Goal: Book appointment/travel/reservation

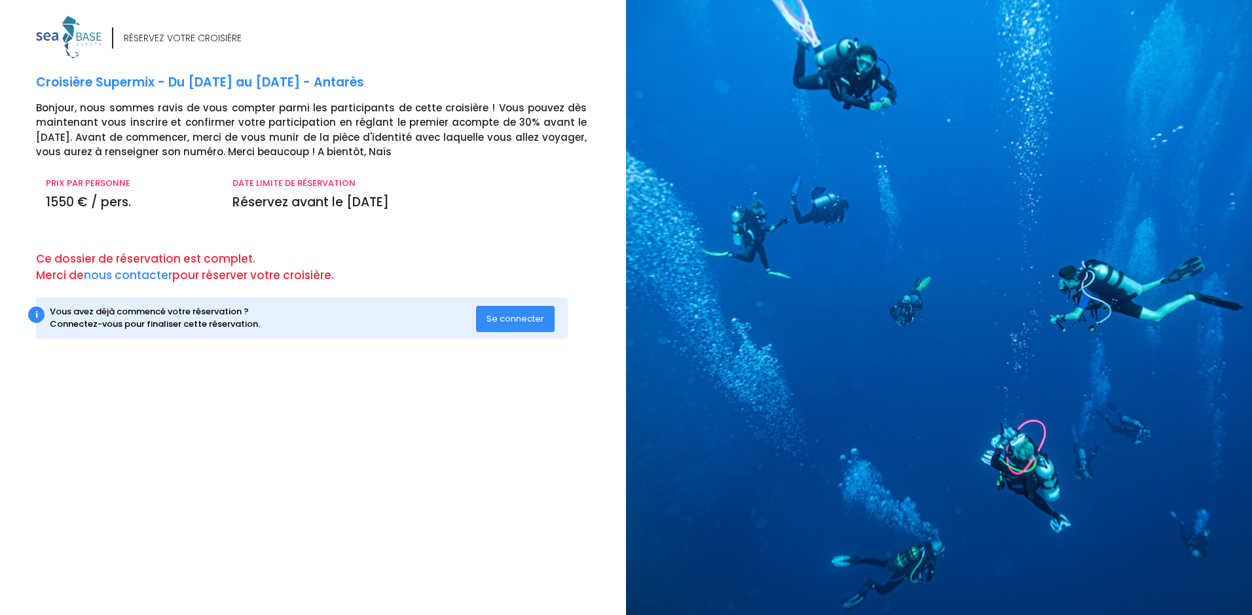
click at [512, 318] on span "Se connecter" at bounding box center [516, 318] width 58 height 12
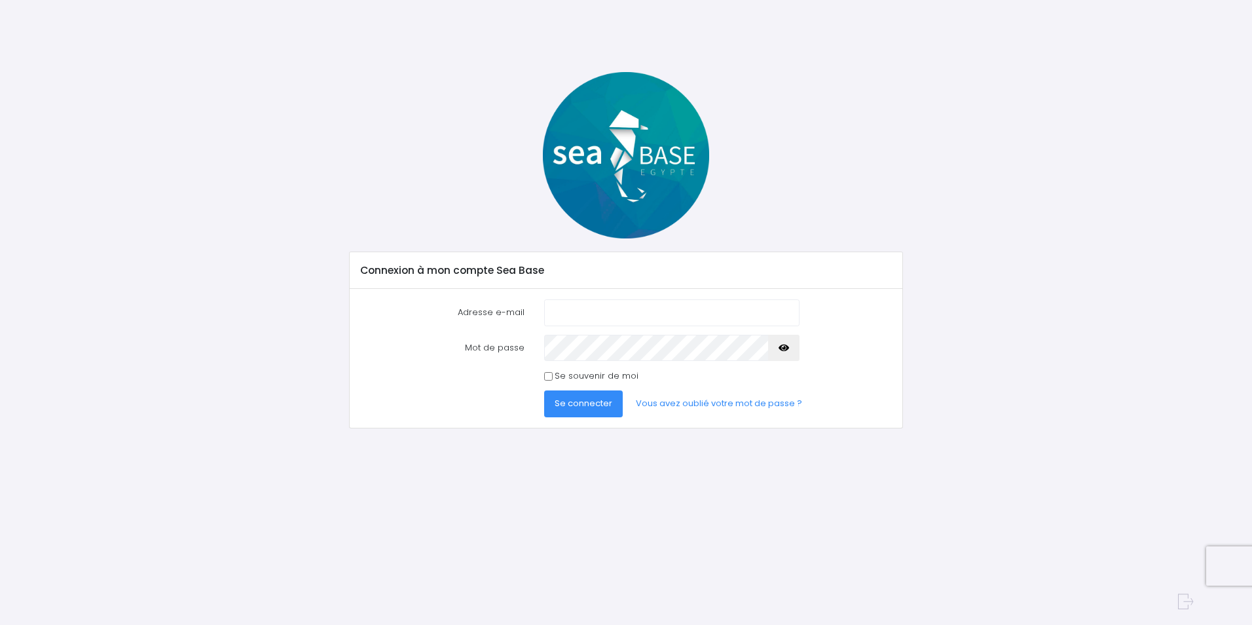
click at [561, 310] on input "Adresse e-mail" at bounding box center [671, 312] width 255 height 26
type input "landchpel@gmail.com"
click at [548, 374] on input "Se souvenir de moi" at bounding box center [548, 376] width 9 height 9
checkbox input "true"
click at [581, 403] on span "Se connecter" at bounding box center [584, 403] width 58 height 12
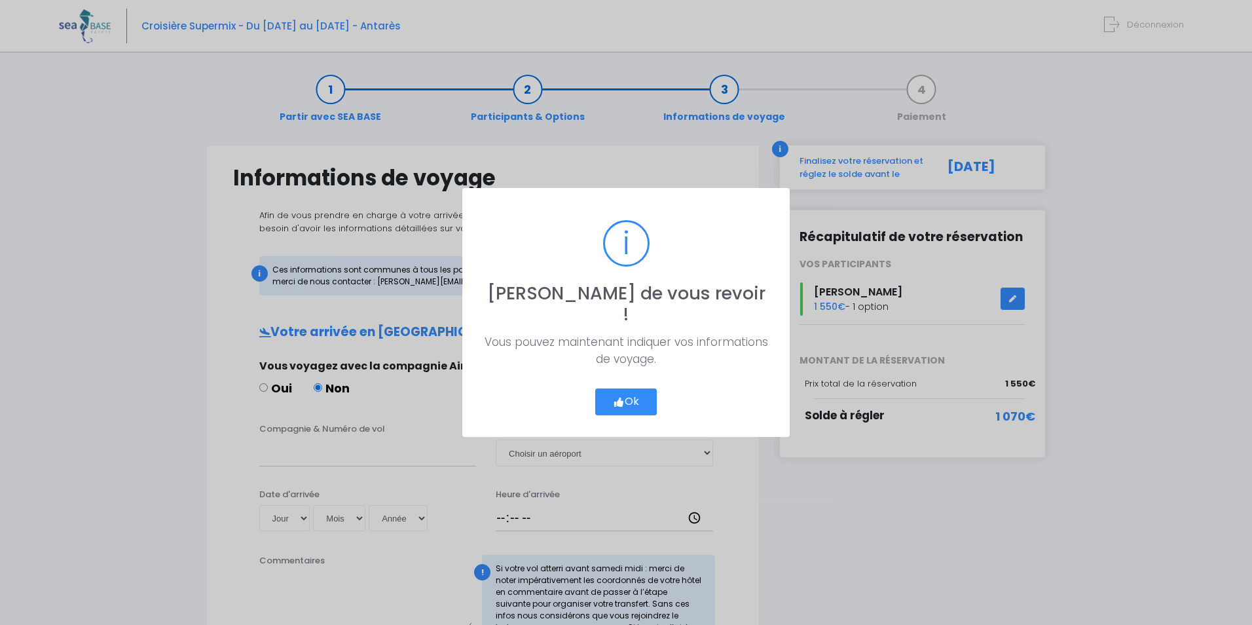
click at [632, 395] on button "Ok" at bounding box center [626, 402] width 62 height 28
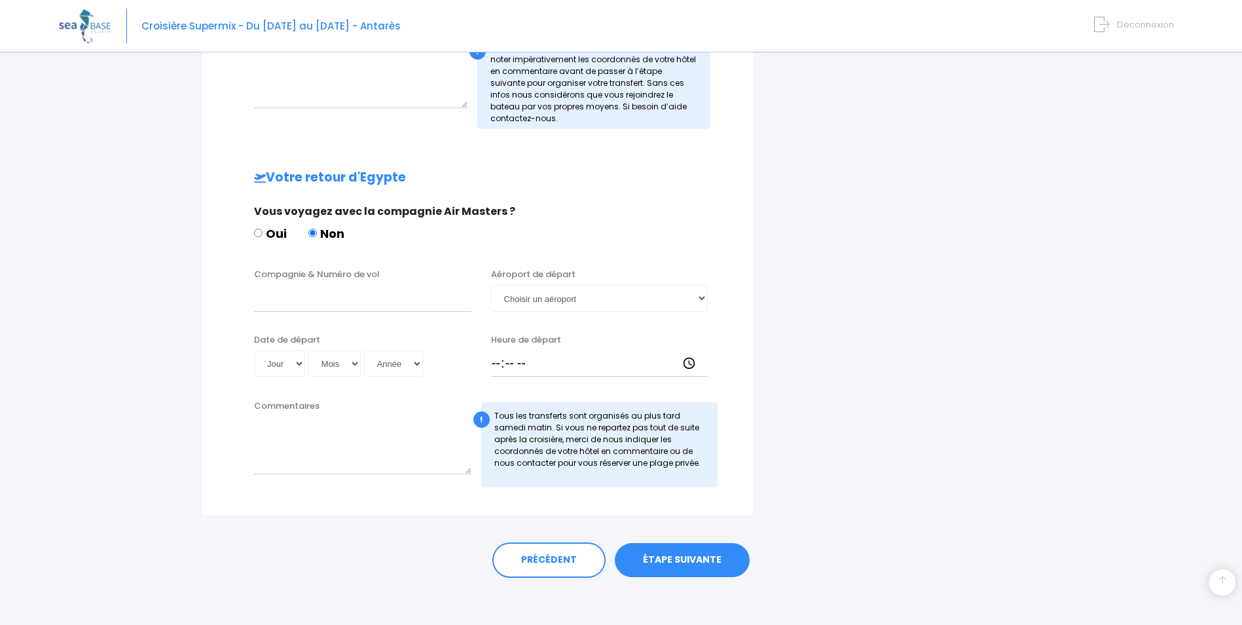
scroll to position [526, 0]
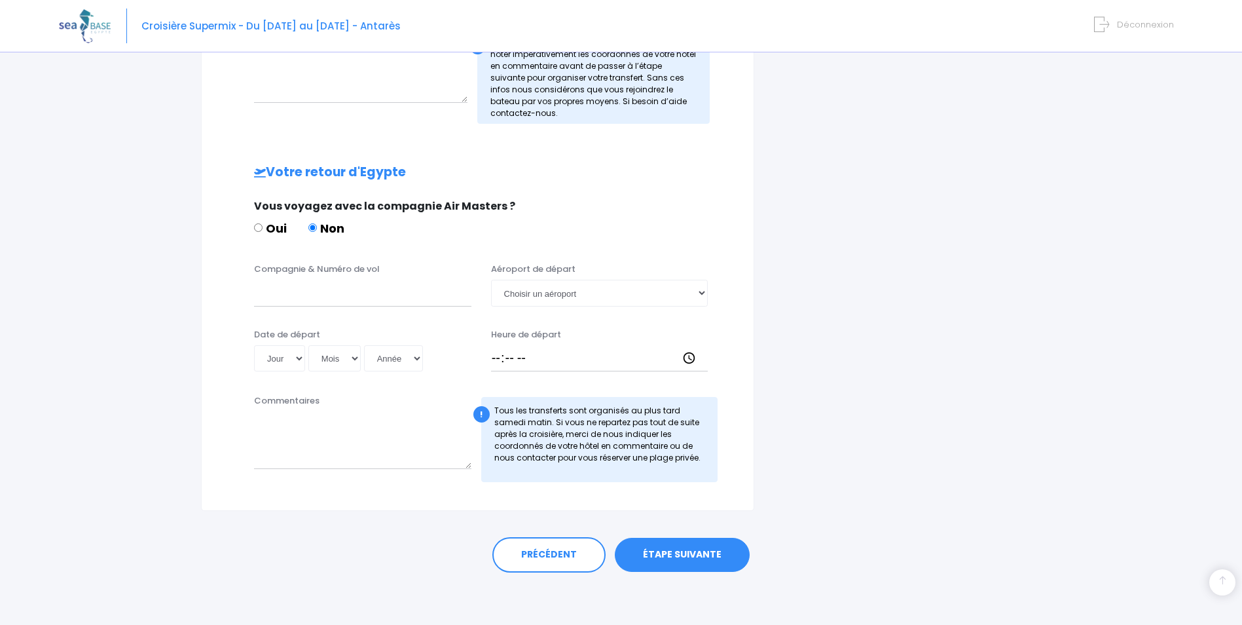
click at [679, 559] on link "ÉTAPE SUIVANTE" at bounding box center [682, 555] width 135 height 34
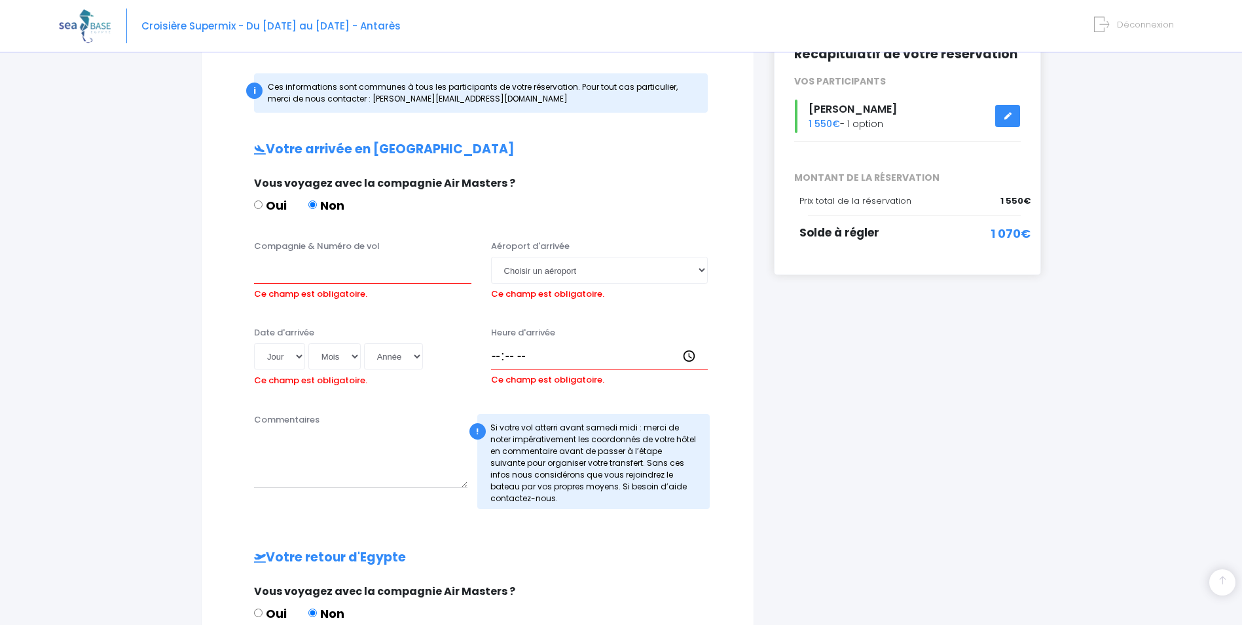
scroll to position [177, 0]
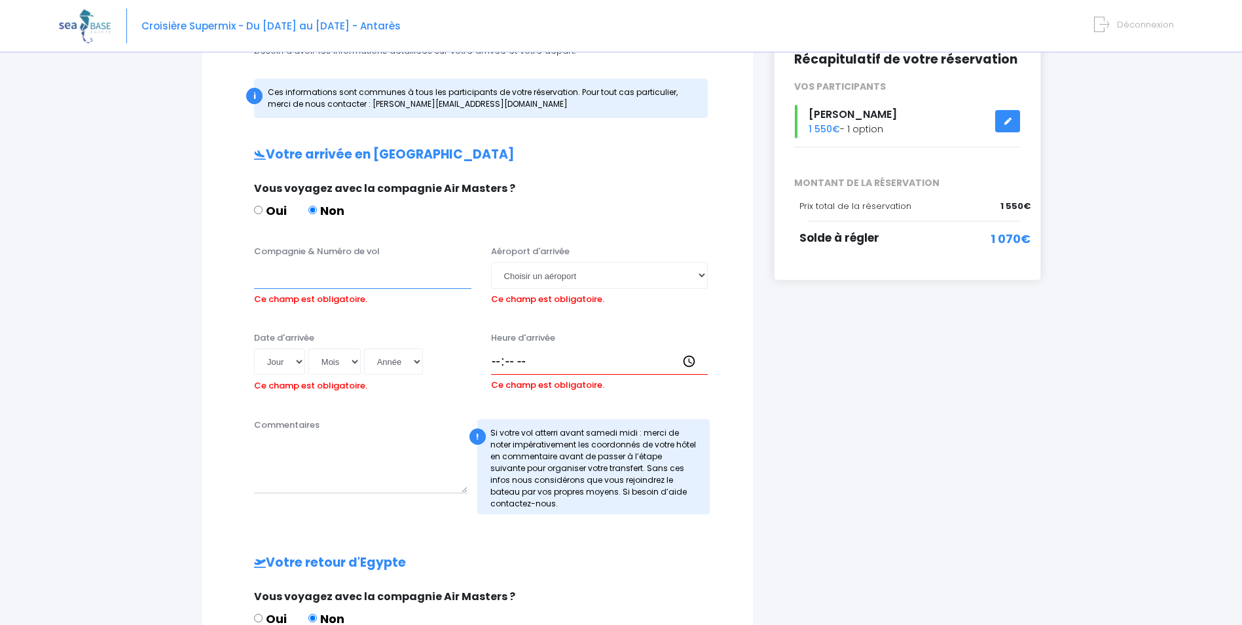
click at [359, 281] on input "Compagnie & Numéro de vol" at bounding box center [362, 275] width 217 height 26
click at [701, 276] on select "Choisir un aéroport Hurghada Marsa Alam" at bounding box center [599, 275] width 217 height 26
select select "Hurghada"
click at [491, 262] on select "Choisir un aéroport Hurghada Marsa Alam" at bounding box center [599, 275] width 217 height 26
click at [270, 282] on input "Compagnie & Numéro de vol" at bounding box center [362, 275] width 217 height 26
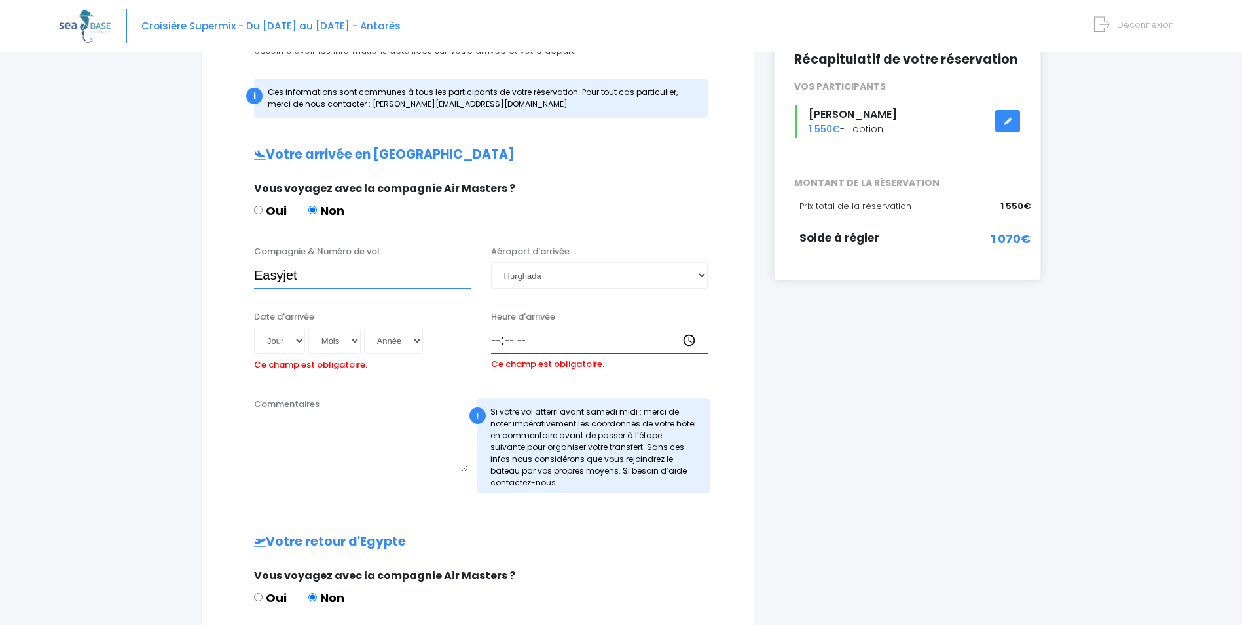
type input "Easyjet"
click at [297, 340] on select "Jour 01 02 03 04 05 06 07 08 09 10 11 12 13 14 15 16 17 18 19 20 21 22 23 24 25…" at bounding box center [279, 340] width 51 height 26
select select "26"
click at [254, 327] on select "Jour 01 02 03 04 05 06 07 08 09 10 11 12 13 14 15 16 17 18 19 20 21 22 23 24 25…" at bounding box center [279, 340] width 51 height 26
click at [356, 340] on select "Mois 01 02 03 04 05 06 07 08 09 10 11 12" at bounding box center [334, 340] width 52 height 26
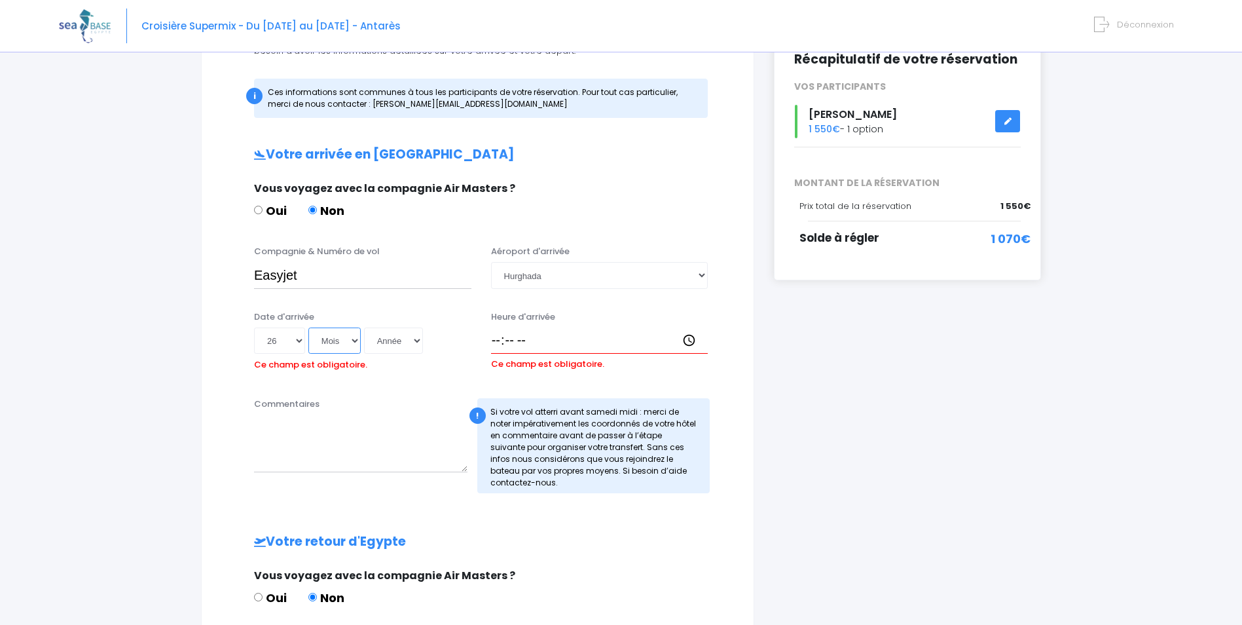
select select "09"
click at [308, 327] on select "Mois 01 02 03 04 05 06 07 08 09 10 11 12" at bounding box center [334, 340] width 52 height 26
click at [414, 339] on select "Année 2045 2044 2043 2042 2041 2040 2039 2038 2037 2036 2035 2034 2033 2032 203…" at bounding box center [393, 340] width 59 height 26
select select "2026"
click at [364, 327] on select "Année 2045 2044 2043 2042 2041 2040 2039 2038 2037 2036 2035 2034 2033 2032 203…" at bounding box center [393, 340] width 59 height 26
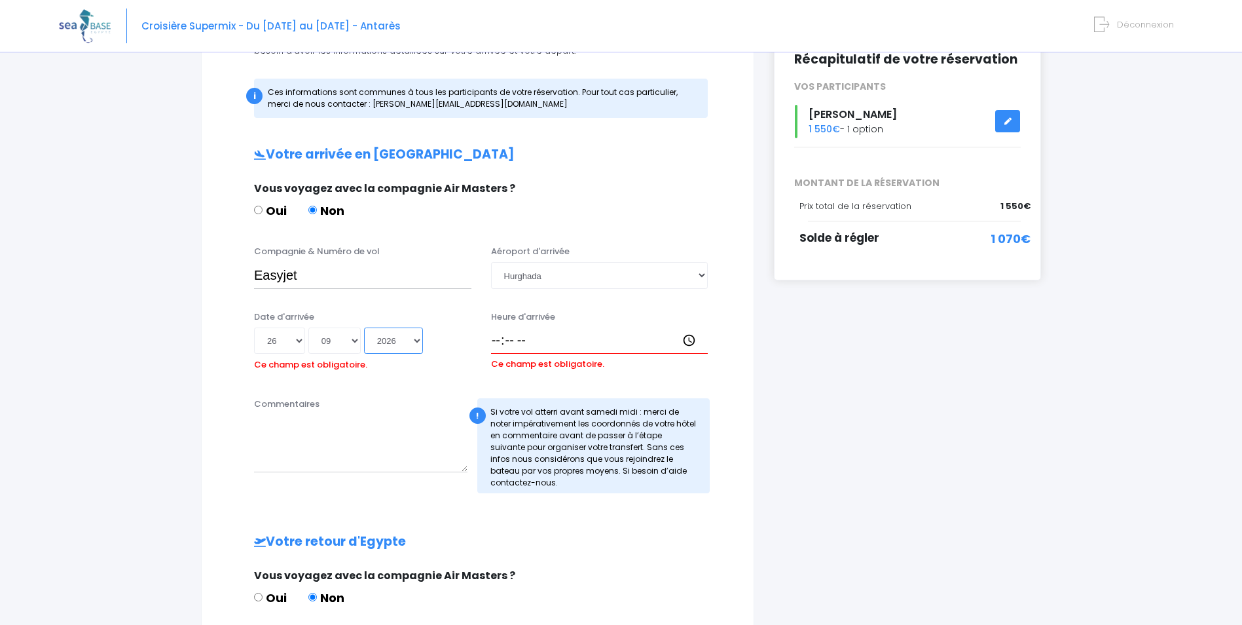
type input "2026-09-26"
click at [514, 340] on input "Heure d'arrivée" at bounding box center [599, 340] width 217 height 26
drag, startPoint x: 688, startPoint y: 341, endPoint x: 680, endPoint y: 340, distance: 7.9
click at [687, 341] on input "Heure d'arrivée" at bounding box center [599, 340] width 217 height 26
type input "18:00"
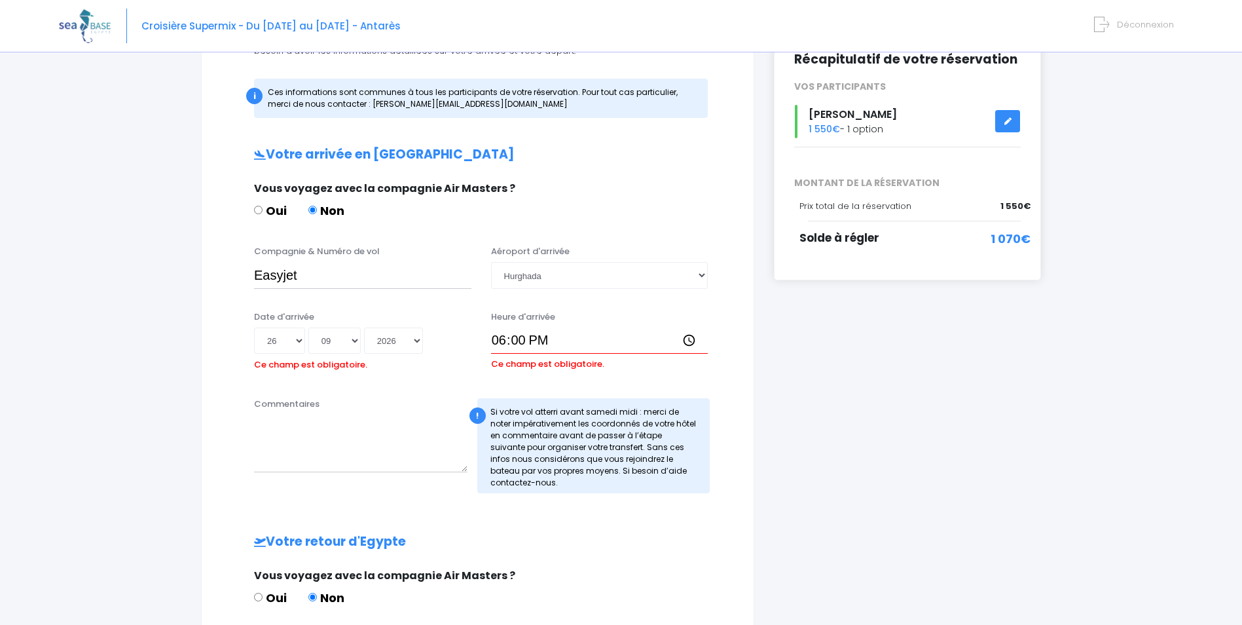
click at [609, 546] on h2 "Votre retour d'Egypte" at bounding box center [478, 541] width 500 height 15
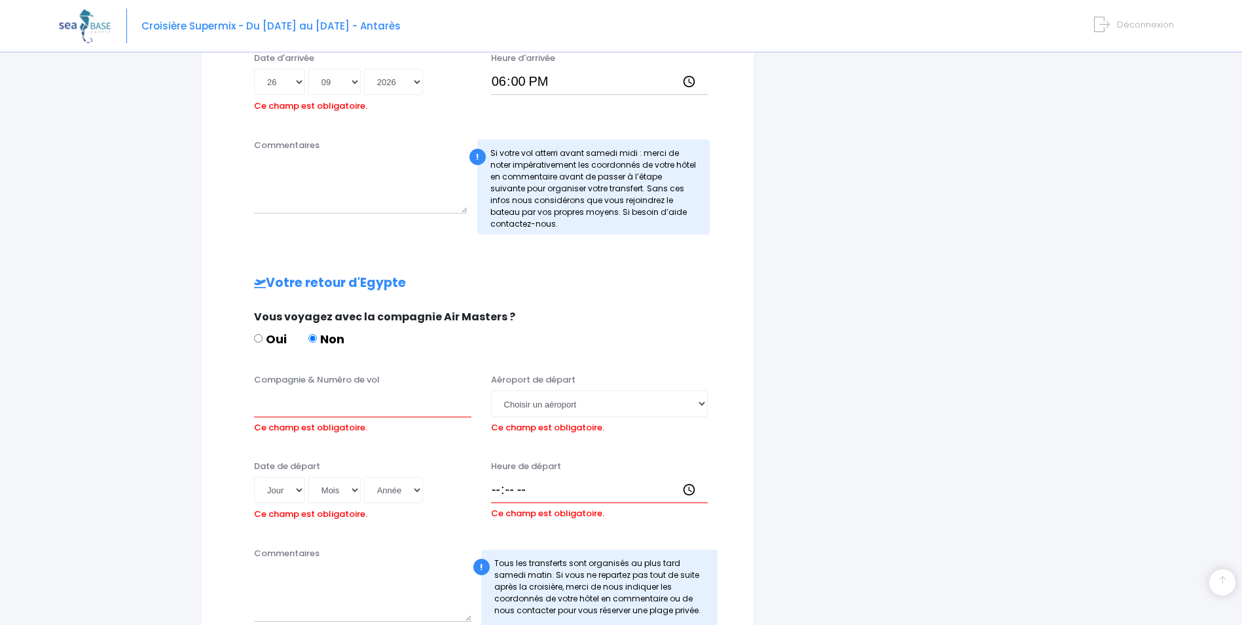
scroll to position [439, 0]
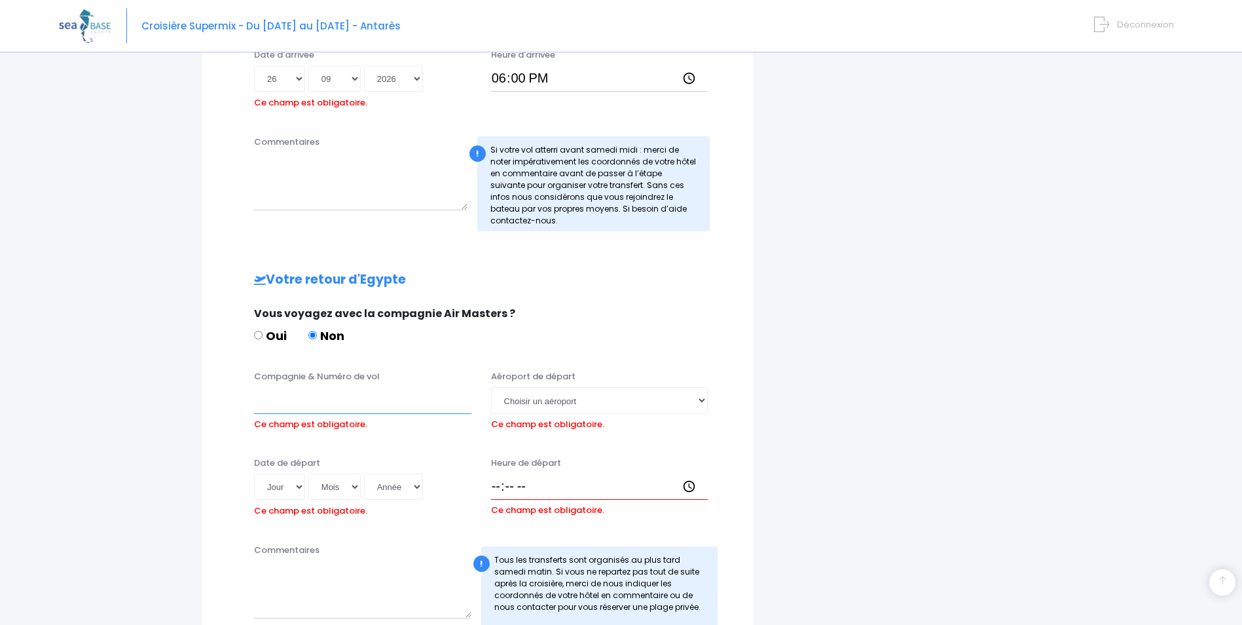
click at [282, 407] on input "Compagnie & Numéro de vol" at bounding box center [362, 400] width 217 height 26
type input "Easyjet"
click at [298, 485] on select "Jour 01 02 03 04 05 06 07 08 09 10 11 12 13 14 15 16 17 18 19 20 21 22 23 24 25…" at bounding box center [279, 486] width 51 height 26
select select "03"
click at [254, 473] on select "Jour 01 02 03 04 05 06 07 08 09 10 11 12 13 14 15 16 17 18 19 20 21 22 23 24 25…" at bounding box center [279, 486] width 51 height 26
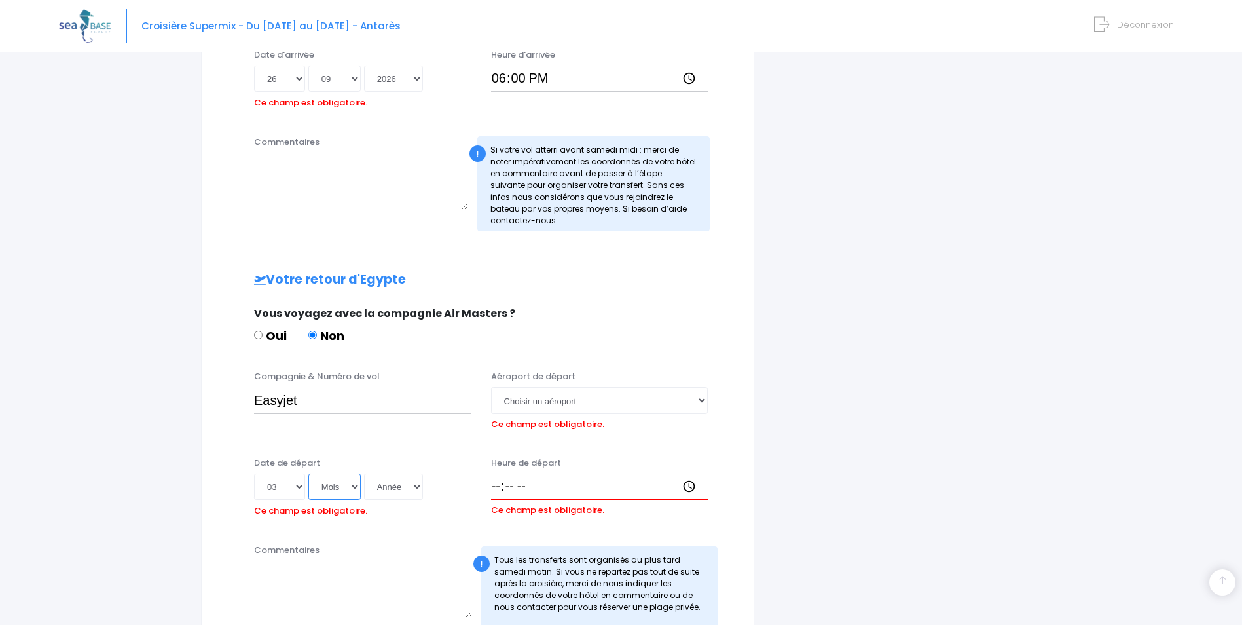
click at [355, 486] on select "Mois 01 02 03 04 05 06 07 08 09 10 11 12" at bounding box center [334, 486] width 52 height 26
select select "10"
click at [308, 473] on select "Mois 01 02 03 04 05 06 07 08 09 10 11 12" at bounding box center [334, 486] width 52 height 26
click at [416, 484] on select "Année 2045 2044 2043 2042 2041 2040 2039 2038 2037 2036 2035 2034 2033 2032 203…" at bounding box center [393, 486] width 59 height 26
select select "2026"
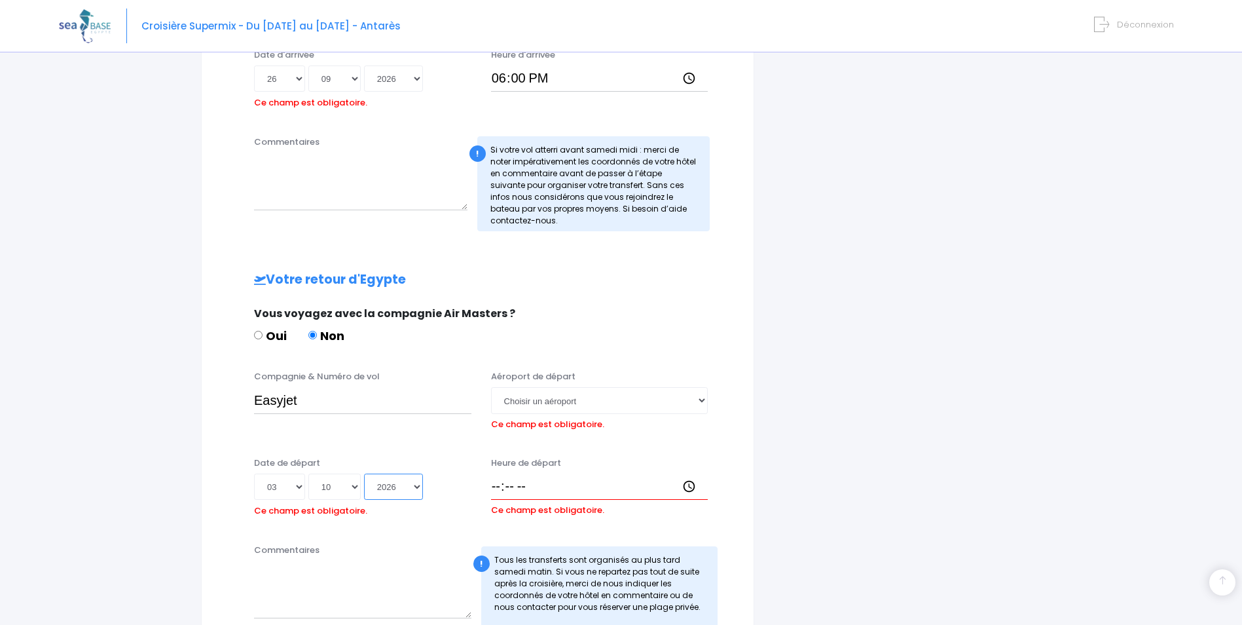
click at [364, 473] on select "Année 2045 2044 2043 2042 2041 2040 2039 2038 2037 2036 2035 2034 2033 2032 203…" at bounding box center [393, 486] width 59 height 26
type input "2026-10-03"
click at [529, 488] on input "Heure de départ" at bounding box center [599, 486] width 217 height 26
click at [536, 402] on select "Choisir un aéroport Hurghada Marsa Alam" at bounding box center [599, 400] width 217 height 26
select select "Hurghada"
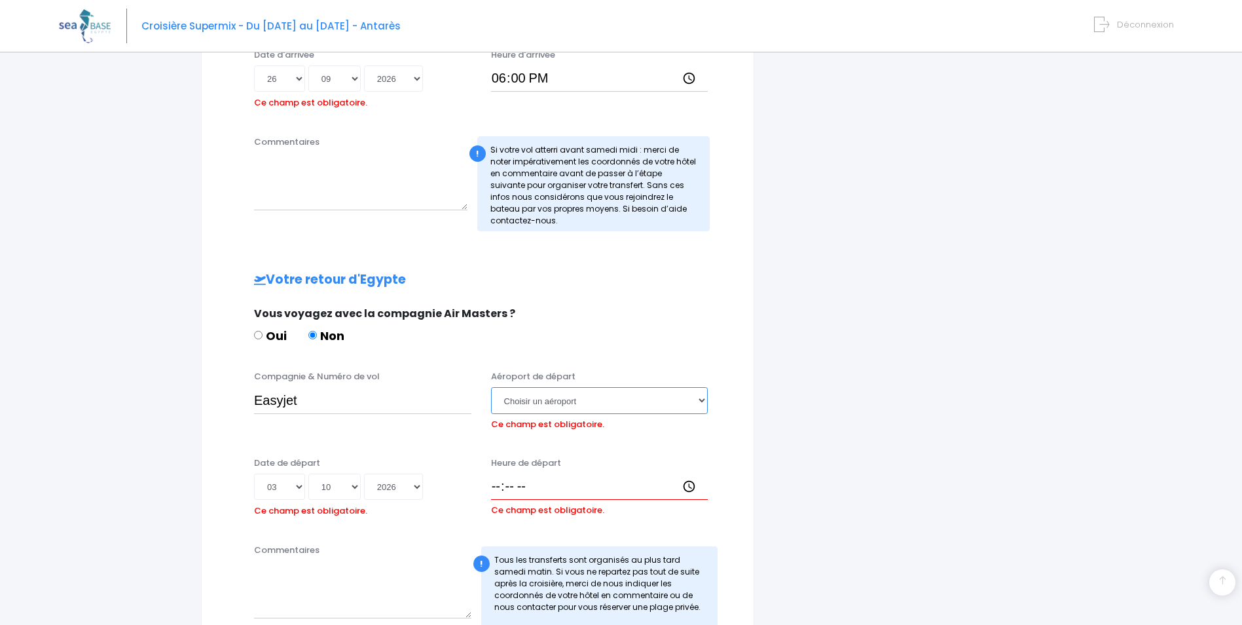
click at [491, 387] on select "Choisir un aéroport Hurghada Marsa Alam" at bounding box center [599, 400] width 217 height 26
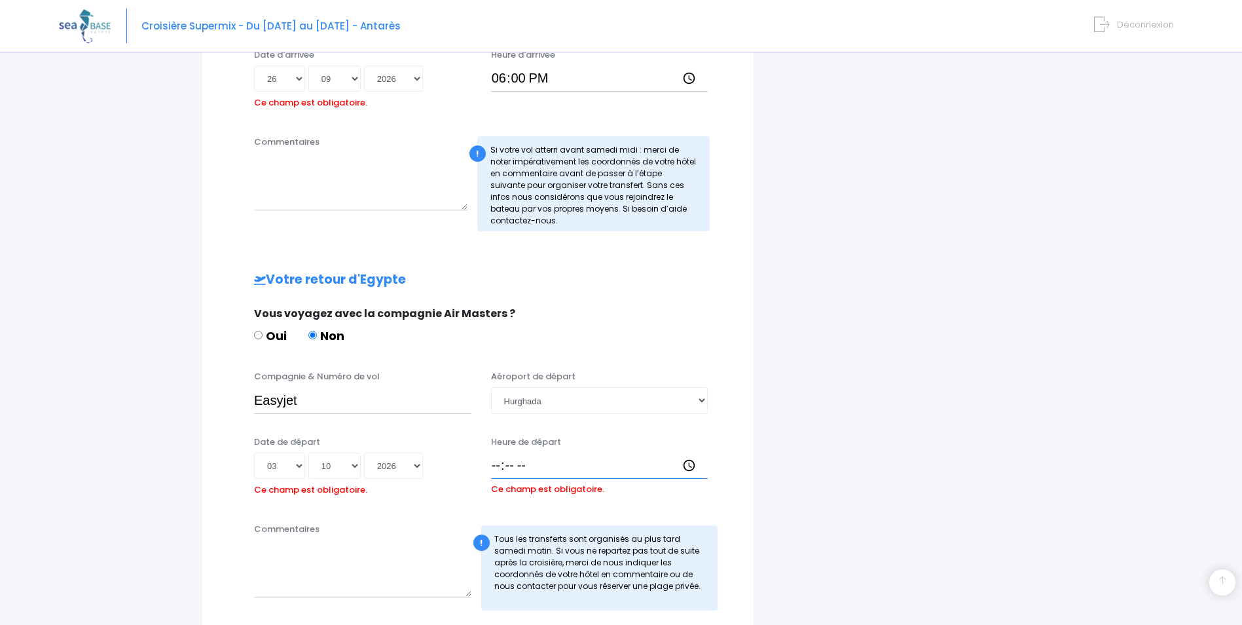
click at [519, 467] on input "Heure de départ" at bounding box center [599, 465] width 217 height 26
click at [689, 466] on input "Heure de départ" at bounding box center [599, 465] width 217 height 26
type input "18:50"
click at [377, 572] on textarea "Commentaires" at bounding box center [362, 569] width 217 height 58
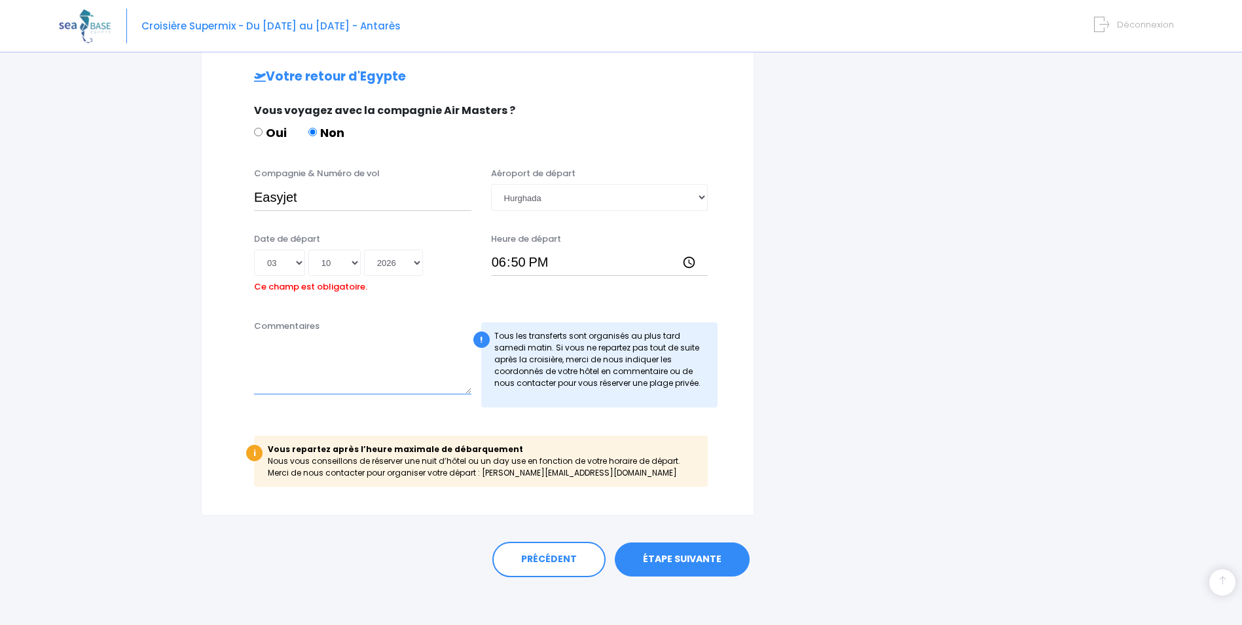
scroll to position [647, 0]
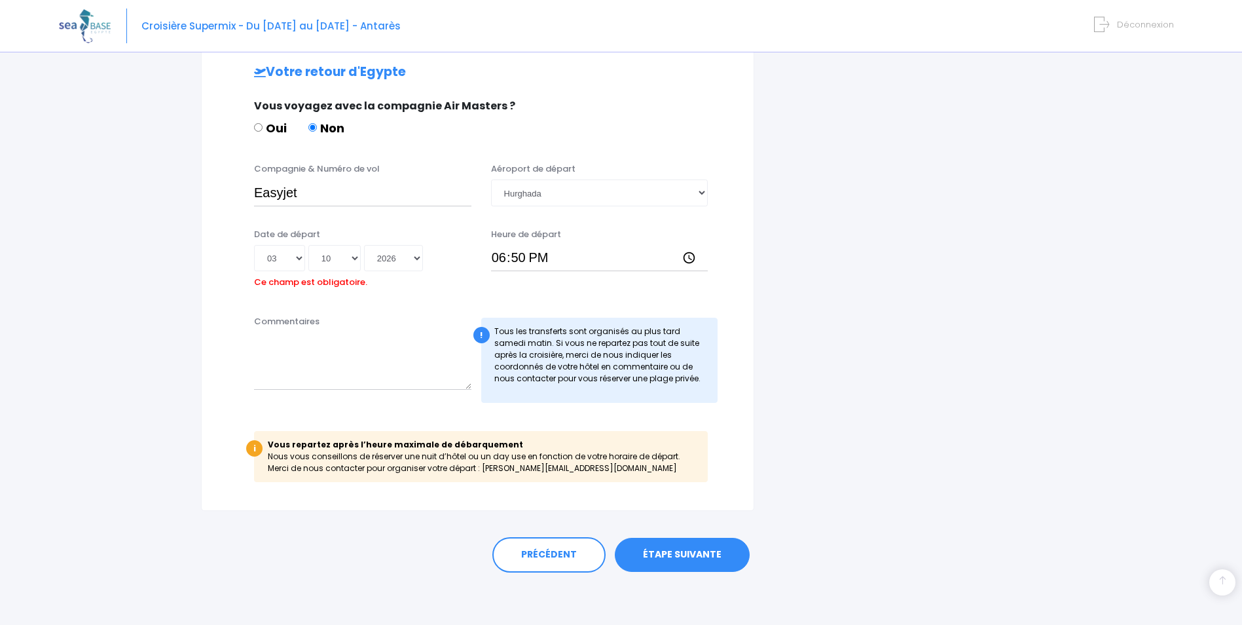
click at [682, 554] on link "ÉTAPE SUIVANTE" at bounding box center [682, 555] width 135 height 34
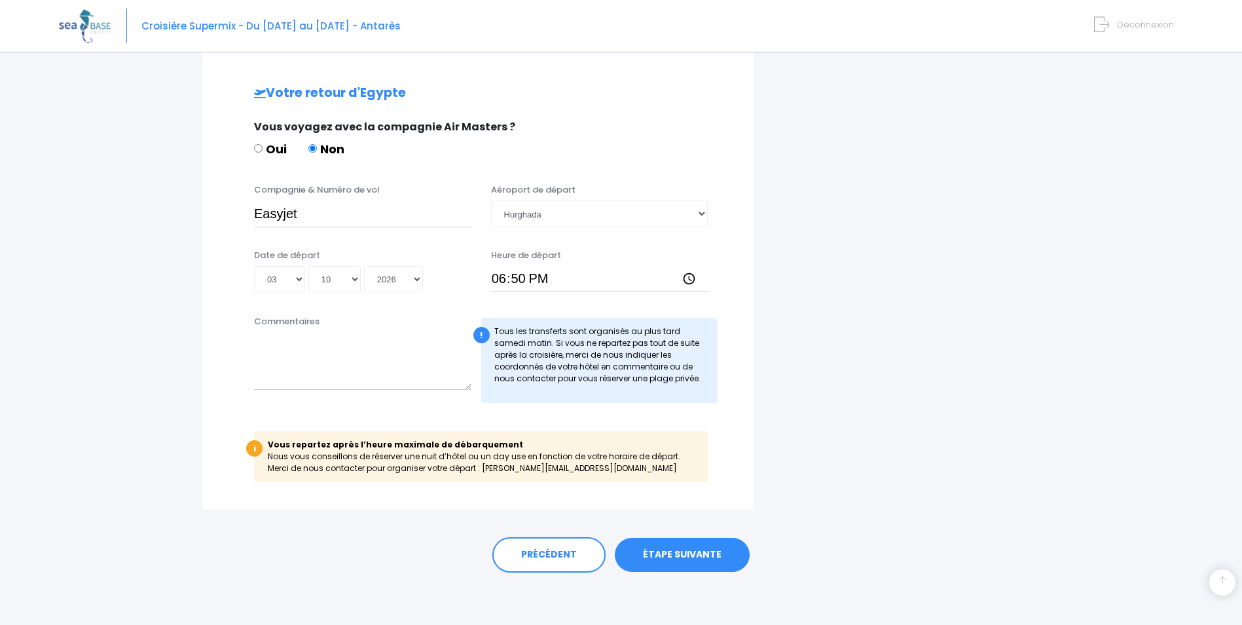
scroll to position [605, 0]
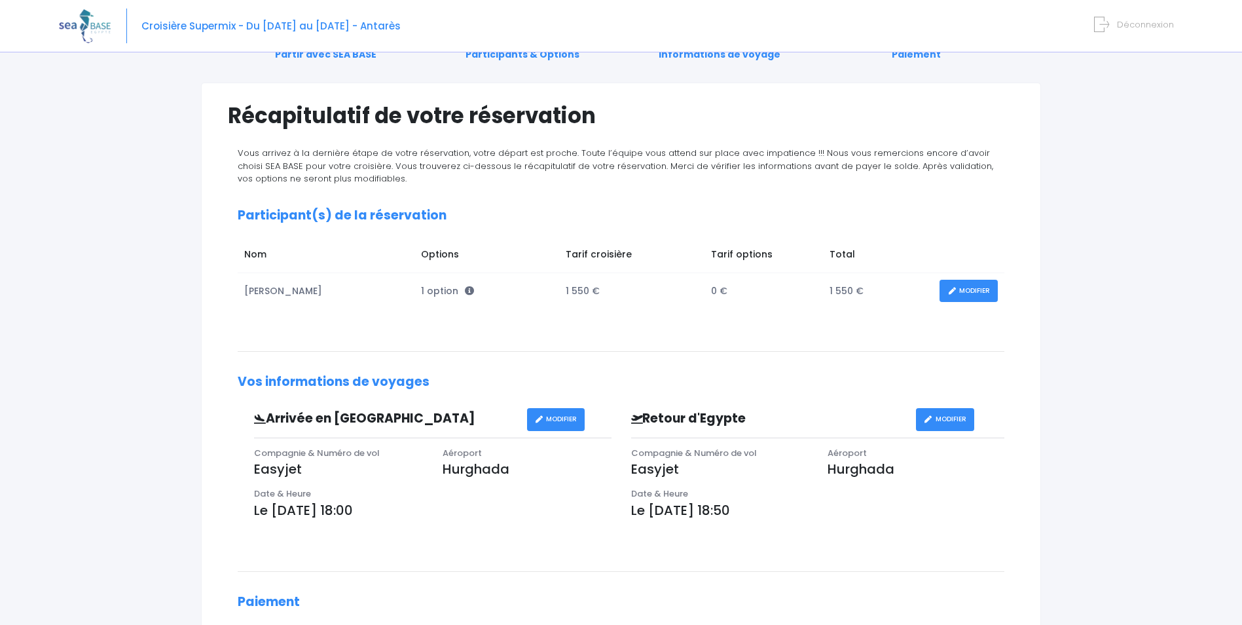
scroll to position [65, 0]
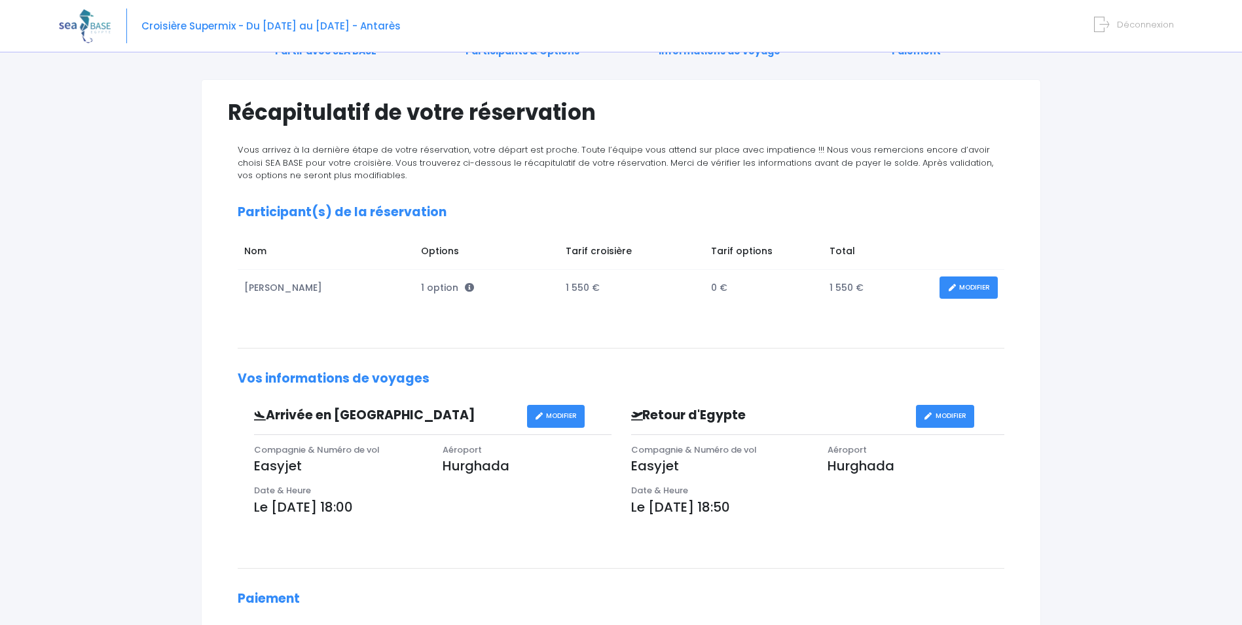
click at [974, 286] on link "MODIFIER" at bounding box center [969, 287] width 58 height 23
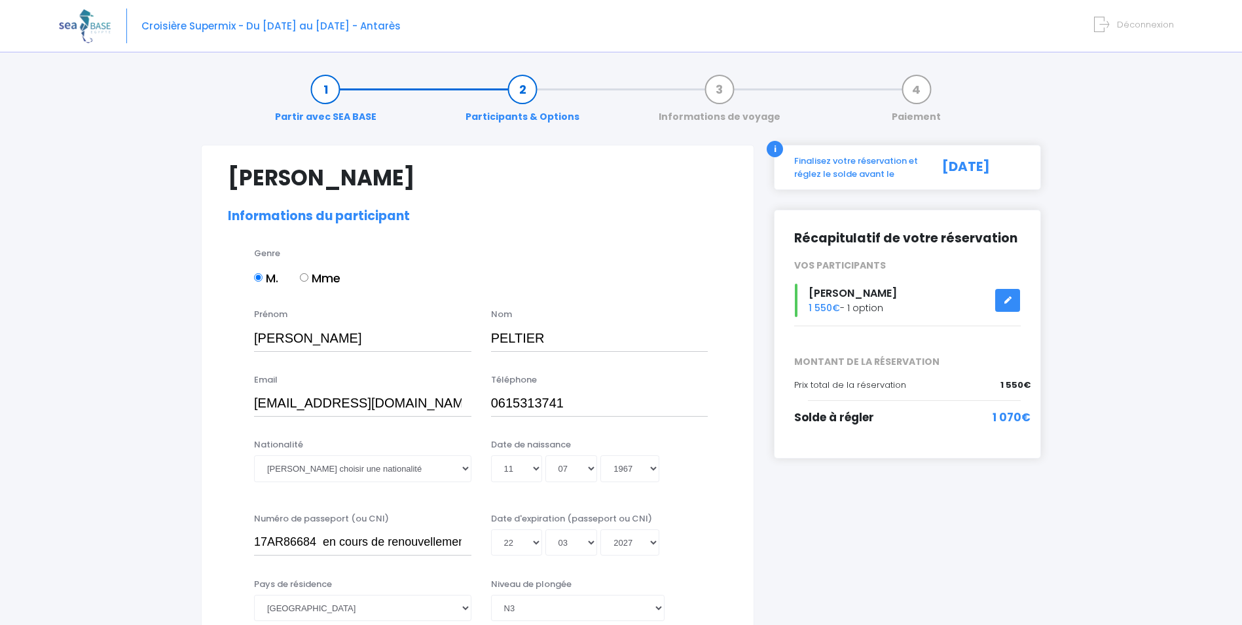
select select "N3"
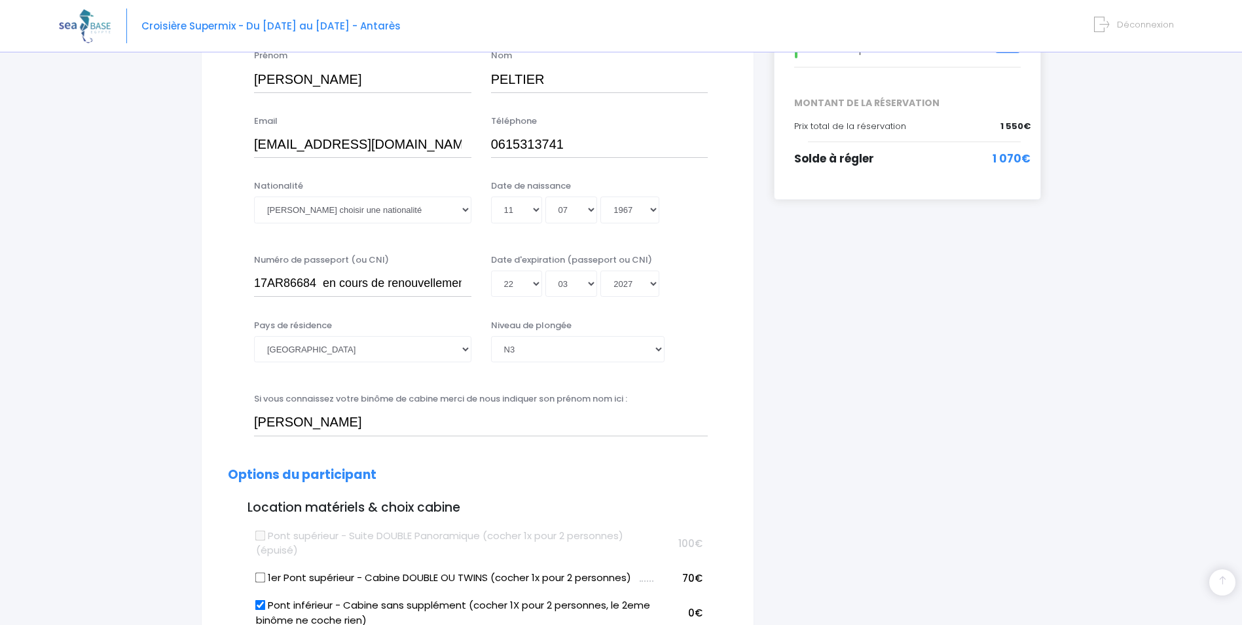
scroll to position [262, 0]
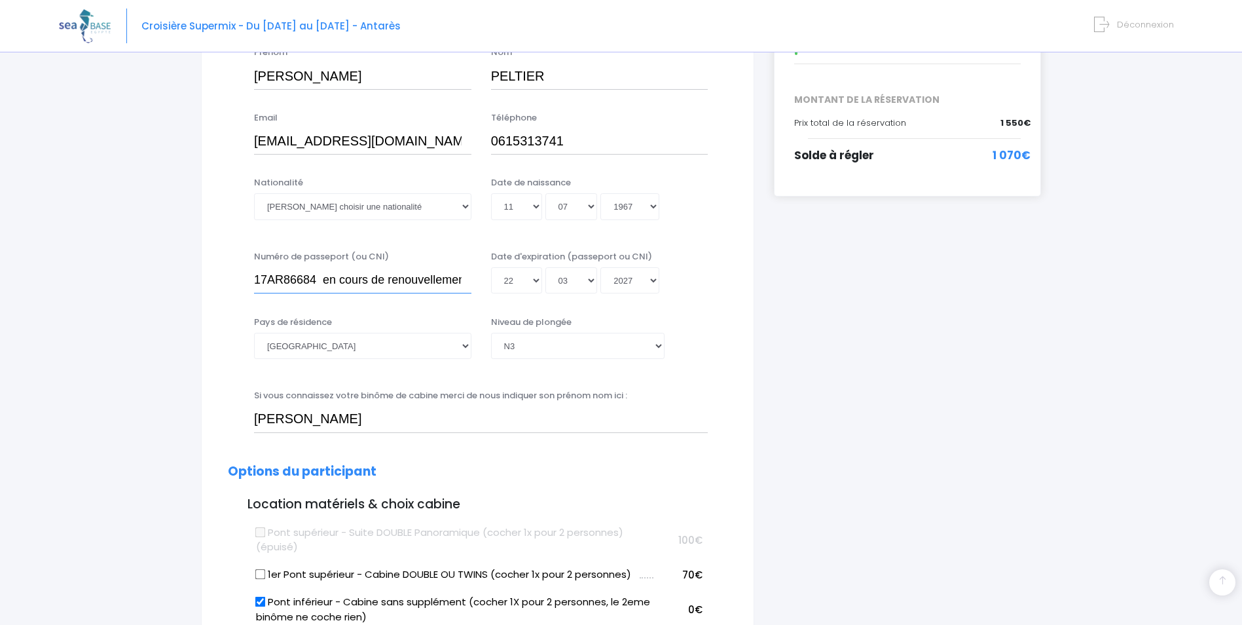
click at [462, 279] on input "17AR86684 en cours de renouvellement" at bounding box center [362, 280] width 217 height 26
click at [462, 278] on input "17AR86684 en cours de renouvellement" at bounding box center [362, 280] width 217 height 26
click at [422, 276] on input "17AR86684 en cours de rnt" at bounding box center [362, 280] width 217 height 26
type input "1"
type input "25EK41269"
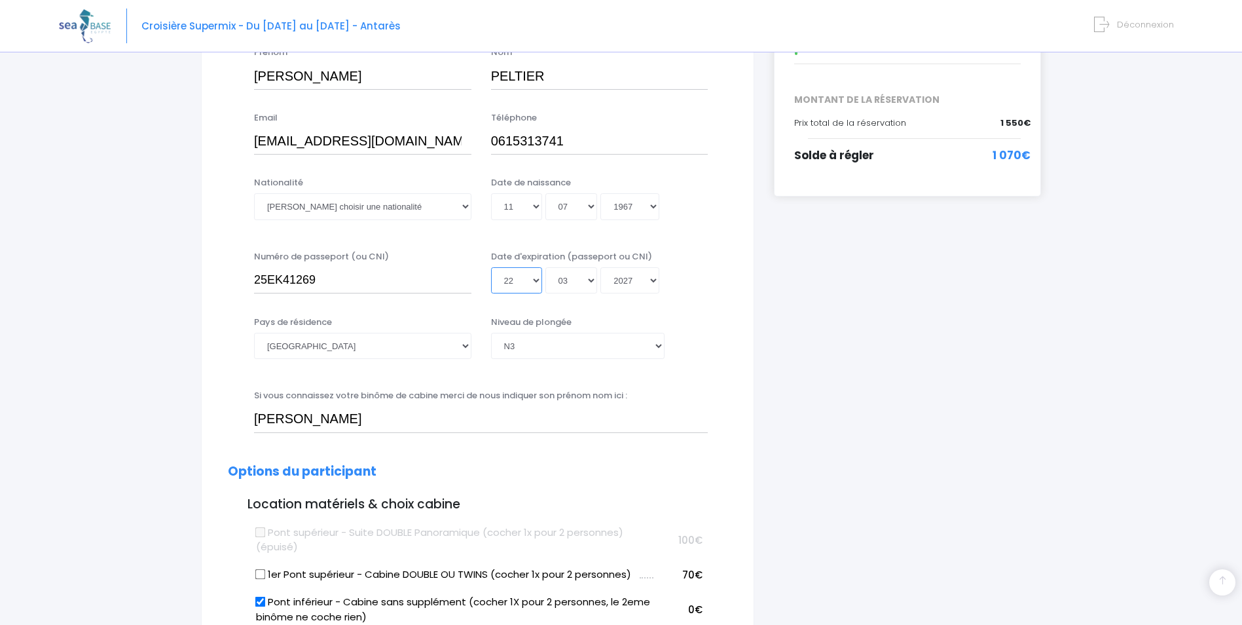
click at [536, 280] on select "Jour 01 02 03 04 05 06 07 08 09 10 11 12 13 14 15 16 17 18 19 20 21 22 23 24 25…" at bounding box center [516, 280] width 51 height 26
select select "05"
click at [491, 293] on select "Jour 01 02 03 04 05 06 07 08 09 10 11 12 13 14 15 16 17 18 19 20 21 22 23 24 25…" at bounding box center [516, 280] width 51 height 26
type input "2027-03-05"
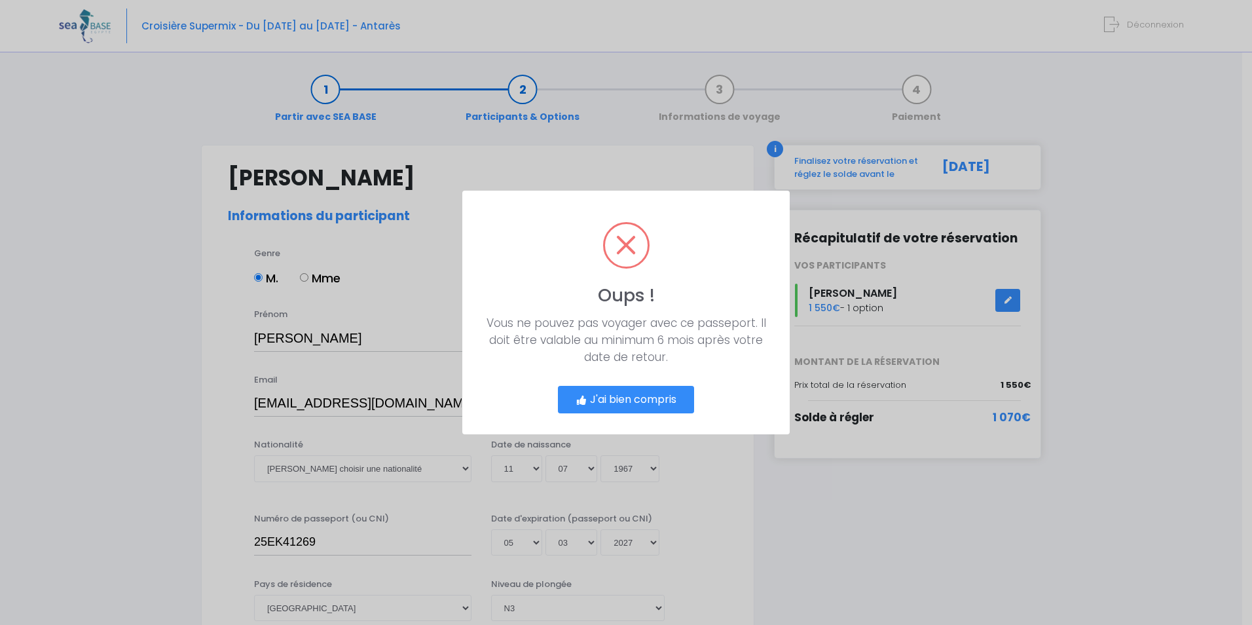
click at [630, 399] on button "J'ai bien compris" at bounding box center [626, 400] width 136 height 28
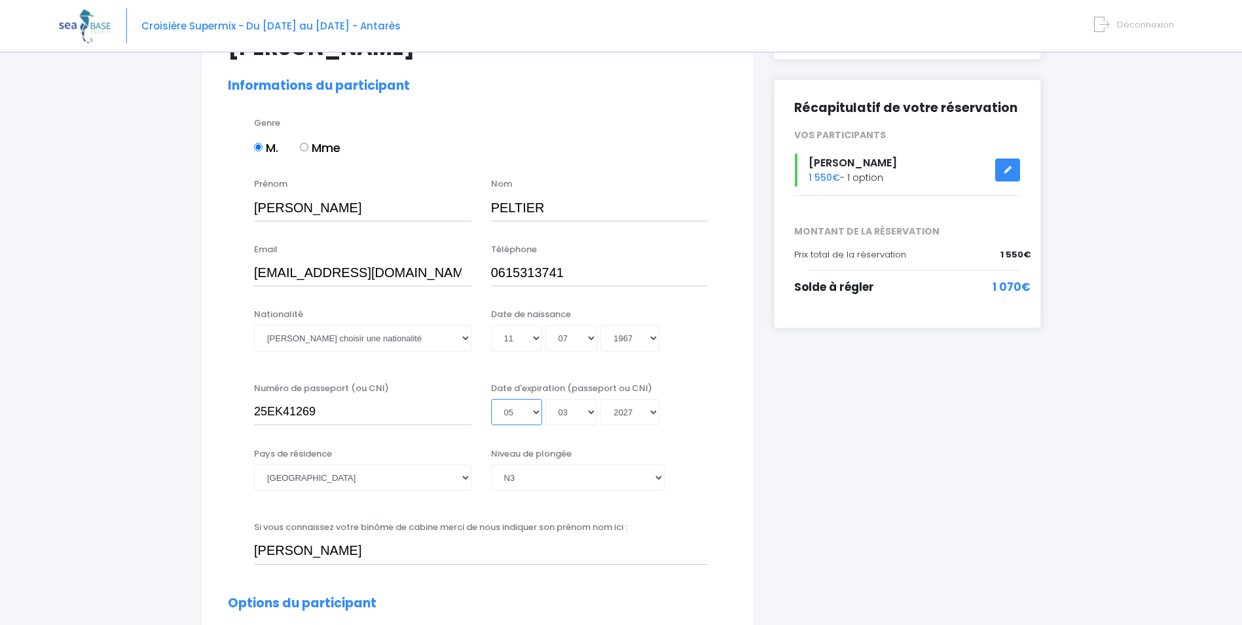
scroll to position [131, 0]
click at [590, 411] on select "Mois 01 02 03 04 05 06 07 08 09 10 11 12" at bounding box center [571, 411] width 52 height 26
select select "08"
click at [545, 398] on select "Mois 01 02 03 04 05 06 07 08 09 10 11 12" at bounding box center [571, 411] width 52 height 26
type input "2027-08-05"
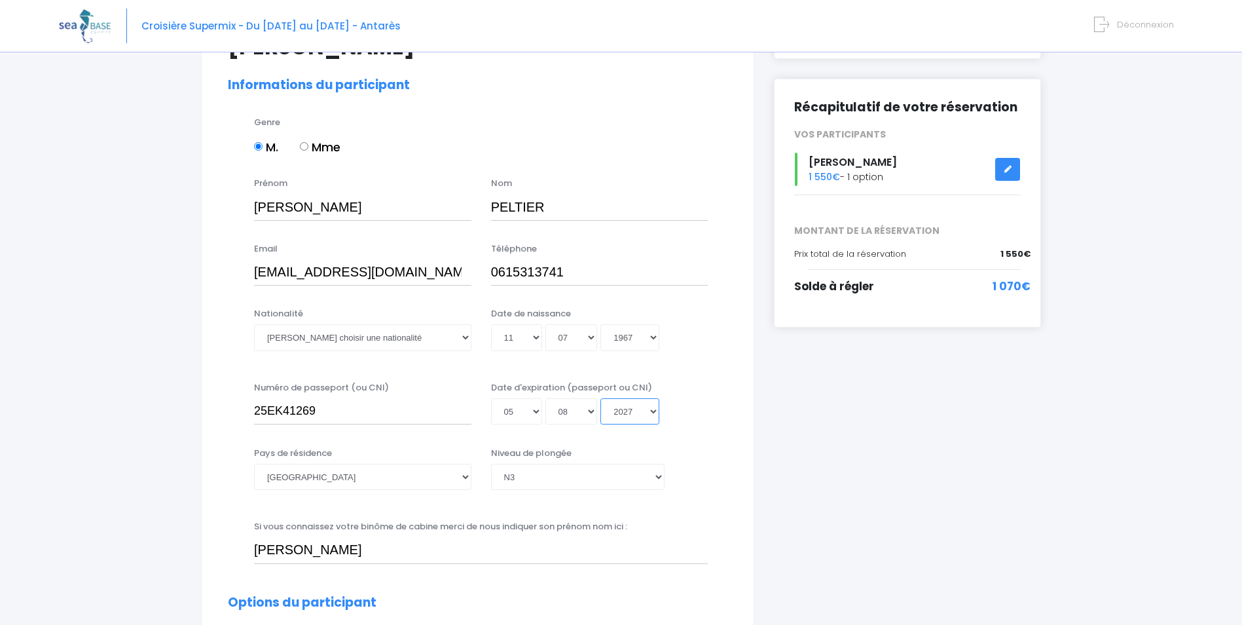
click at [652, 413] on select "Année 2045 2044 2043 2042 2041 2040 2039 2038 2037 2036 2035 2034 2033 2032 203…" at bounding box center [629, 411] width 59 height 26
select select "2035"
click at [600, 398] on select "Année 2045 2044 2043 2042 2041 2040 2039 2038 2037 2036 2035 2034 2033 2032 203…" at bounding box center [629, 411] width 59 height 26
type input "2035-08-05"
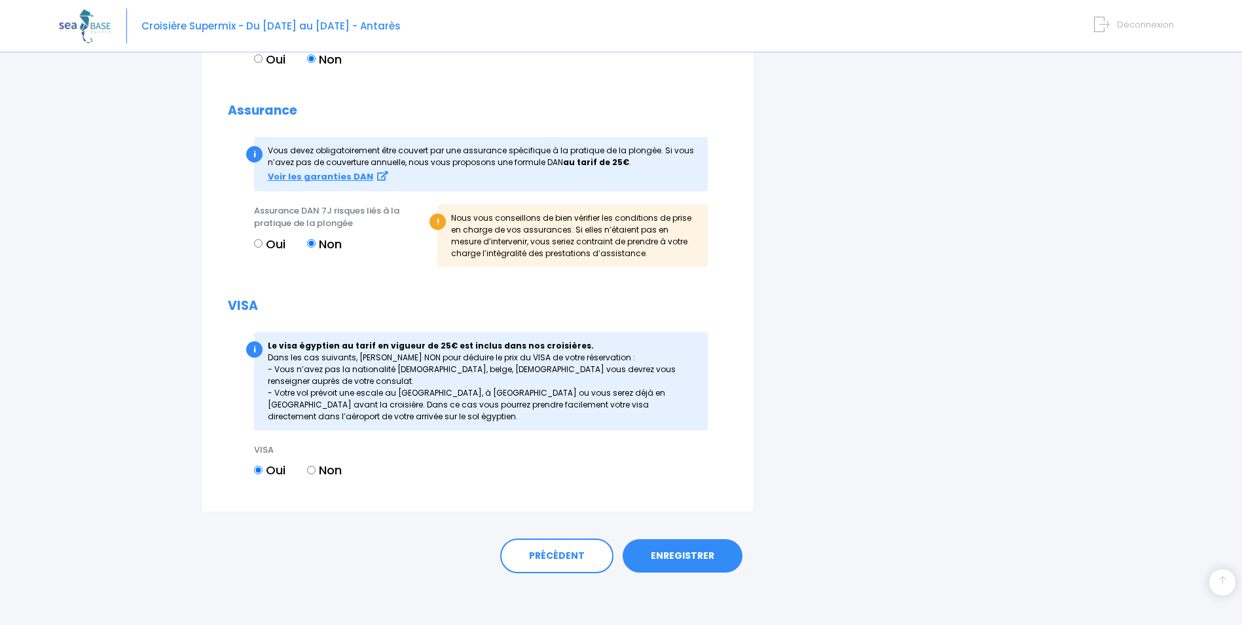
scroll to position [1421, 0]
click at [687, 553] on link "ENREGISTRER" at bounding box center [683, 555] width 120 height 34
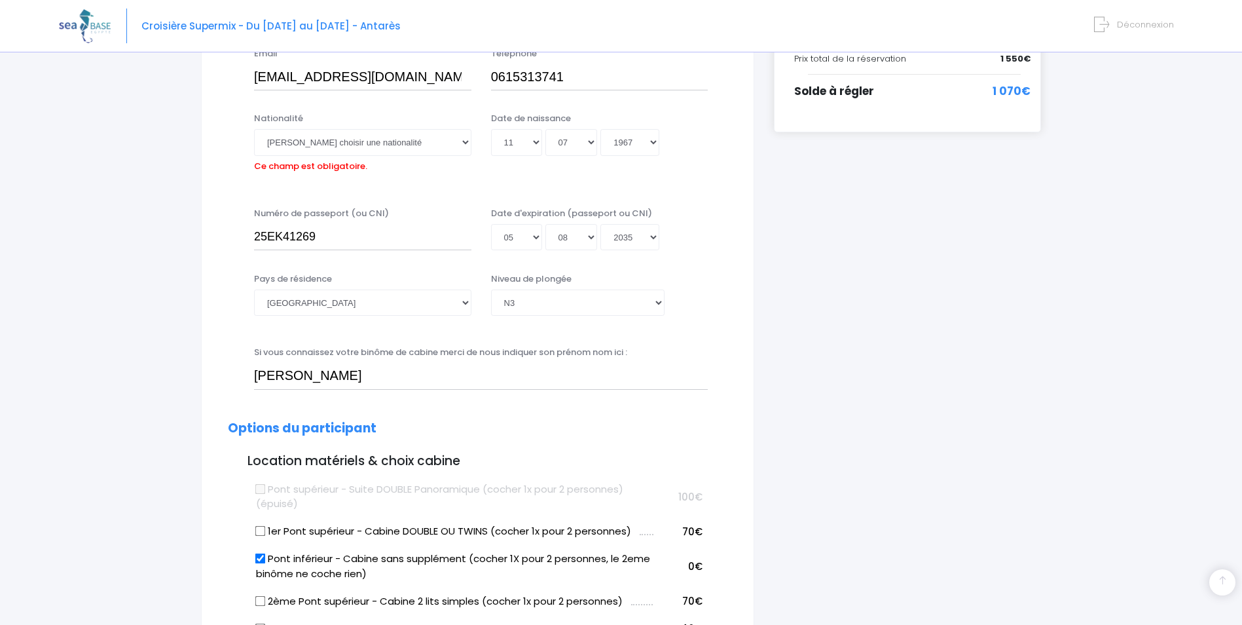
scroll to position [324, 0]
click at [342, 145] on select "Veuillez choisir une nationalité Afghane Albanaise Algerienne Allemande America…" at bounding box center [362, 144] width 217 height 26
select select "Française"
click at [254, 131] on select "Veuillez choisir une nationalité Afghane Albanaise Algerienne Allemande America…" at bounding box center [362, 144] width 217 height 26
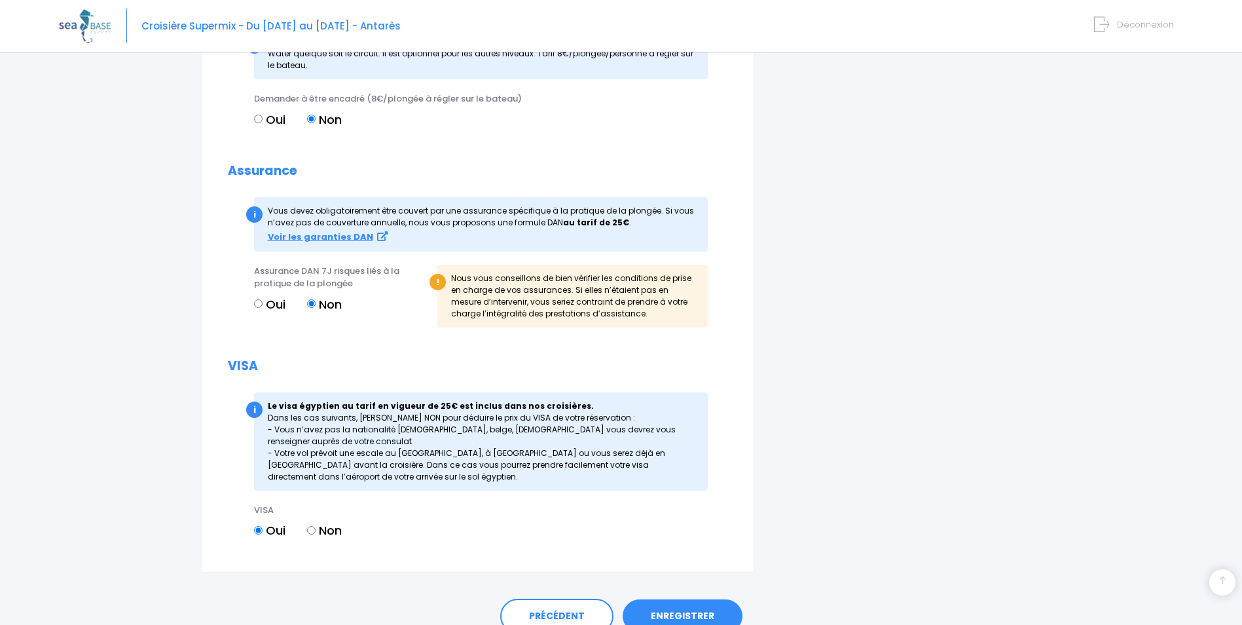
scroll to position [1421, 0]
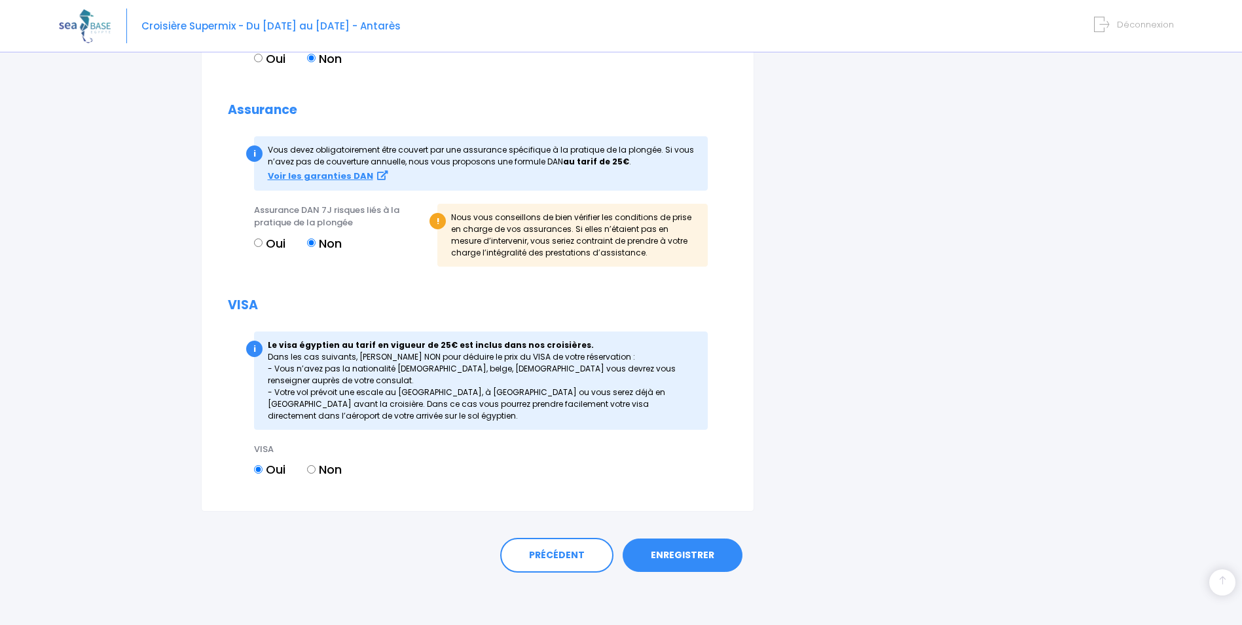
click at [687, 553] on link "ENREGISTRER" at bounding box center [683, 555] width 120 height 34
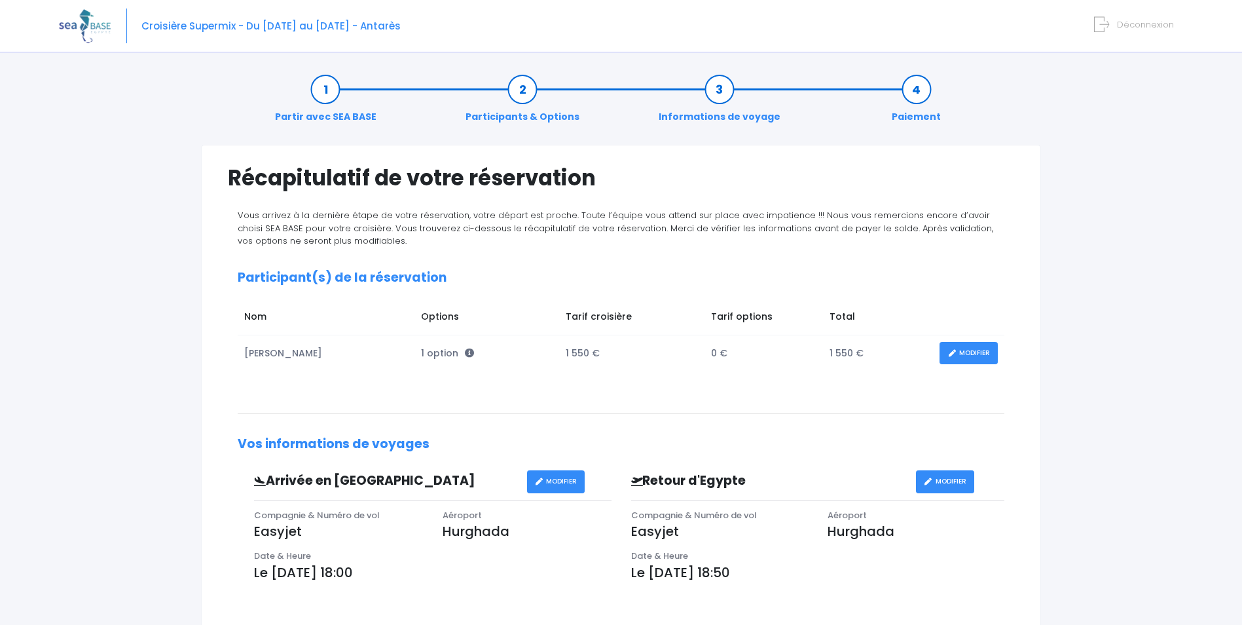
click at [1141, 24] on span "Déconnexion" at bounding box center [1145, 24] width 57 height 12
